Goal: Communication & Community: Answer question/provide support

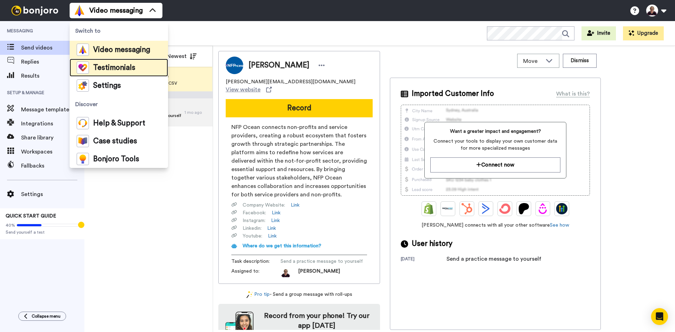
click at [129, 64] on span "Testimonials" at bounding box center [114, 67] width 42 height 7
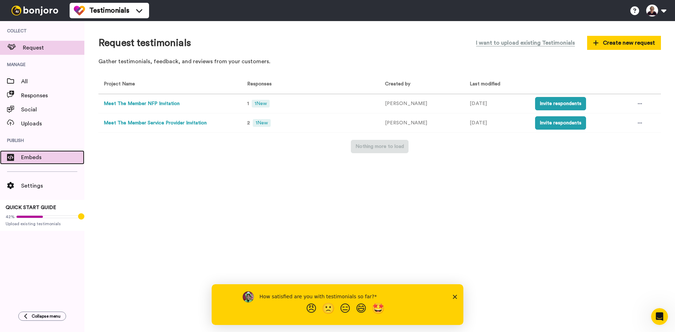
click at [29, 156] on span "Embeds" at bounding box center [52, 157] width 63 height 8
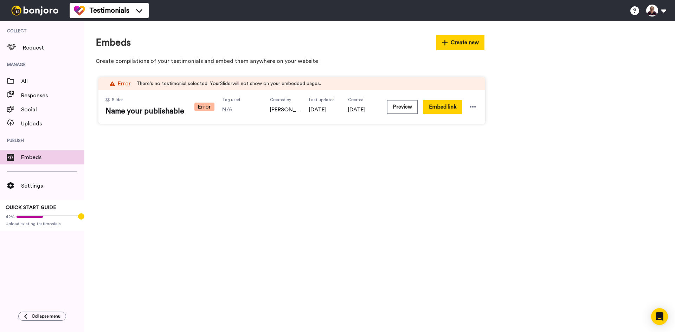
click at [43, 11] on img at bounding box center [34, 11] width 53 height 10
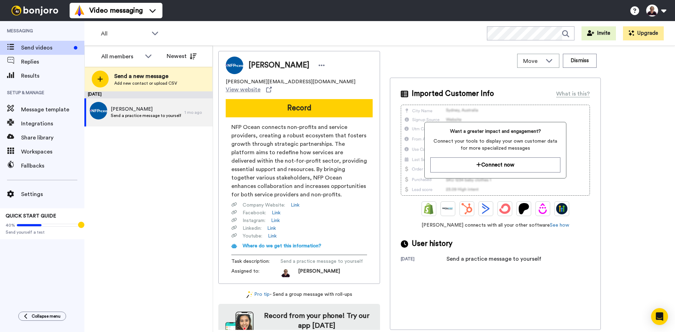
click at [39, 13] on img at bounding box center [34, 11] width 53 height 10
click at [45, 121] on span "Integrations" at bounding box center [52, 123] width 63 height 8
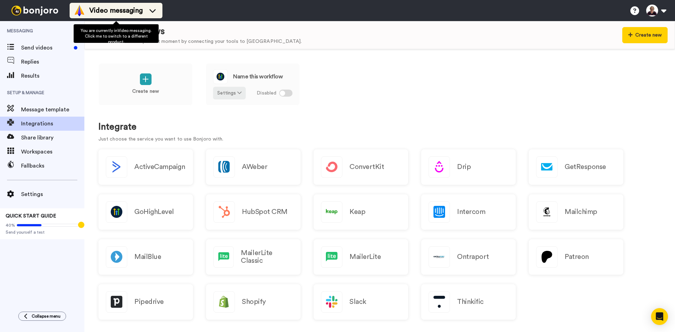
click at [156, 7] on icon at bounding box center [152, 10] width 11 height 7
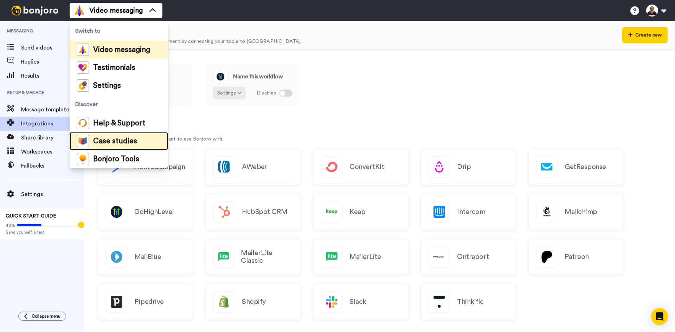
click at [140, 140] on li "Case studies" at bounding box center [119, 141] width 98 height 18
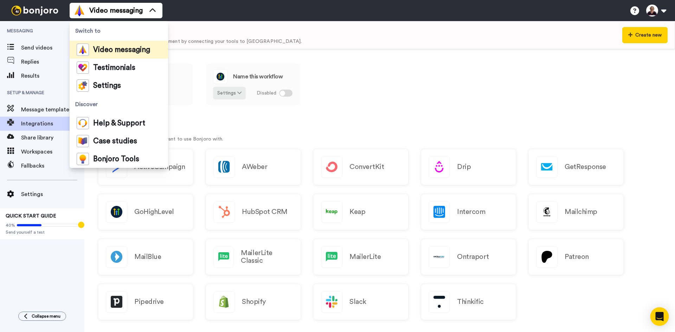
click at [661, 315] on icon "Open Intercom Messenger" at bounding box center [659, 316] width 8 height 9
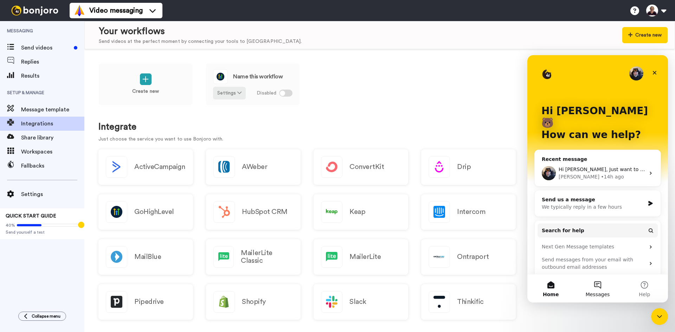
click at [597, 286] on button "Messages" at bounding box center [597, 288] width 47 height 28
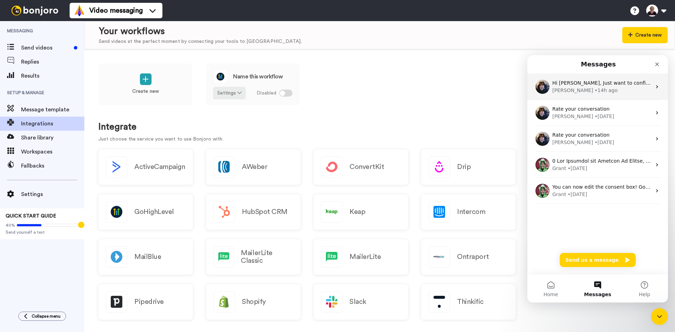
click at [617, 89] on div "[PERSON_NAME] • 14h ago" at bounding box center [601, 90] width 99 height 7
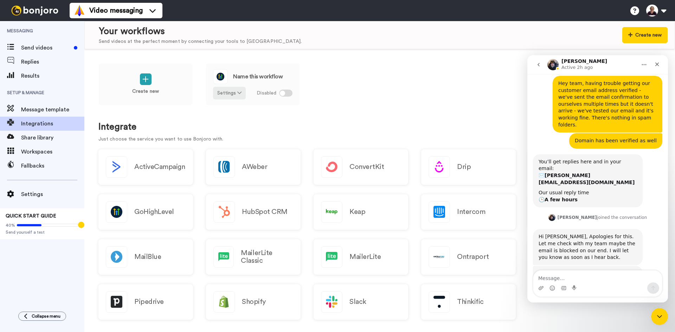
scroll to position [271, 0]
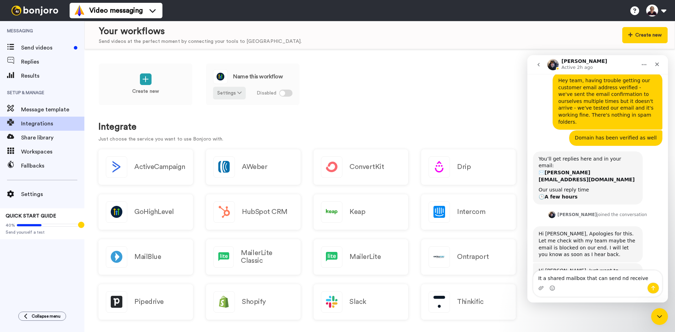
drag, startPoint x: 617, startPoint y: 279, endPoint x: 611, endPoint y: 279, distance: 6.0
click at [611, 279] on textarea "It a shared mailbox that can send nd receive" at bounding box center [597, 277] width 129 height 12
type textarea "It a shared mailbox that can send and receive"
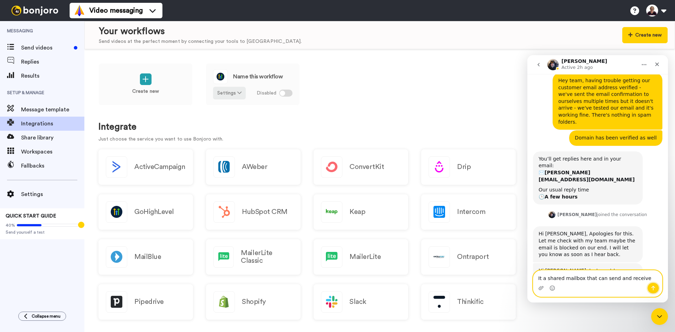
click at [655, 288] on icon "Send a message…" at bounding box center [653, 288] width 6 height 6
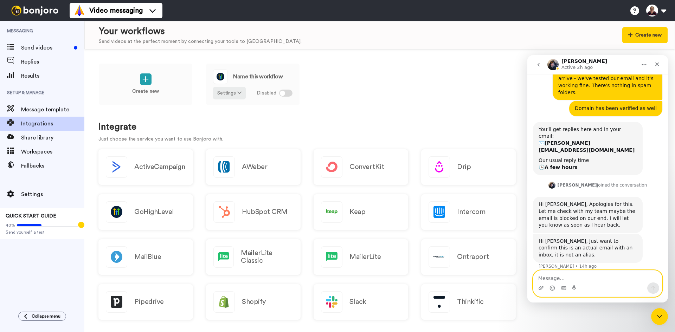
scroll to position [301, 0]
type textarea "yes has an inbox"
click at [656, 286] on button "Send a message…" at bounding box center [653, 288] width 12 height 11
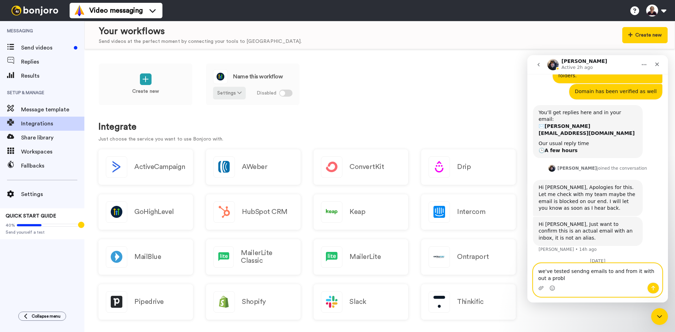
scroll to position [324, 0]
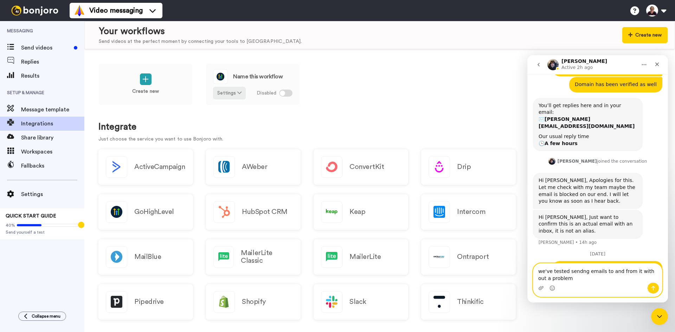
click at [577, 269] on textarea "we've tested sendng emails to and from it with out a problem" at bounding box center [597, 273] width 129 height 19
type textarea "we've tested sending emails to and from it with out a problem"
click at [657, 287] on button "Send a message…" at bounding box center [653, 288] width 12 height 11
